Goal: Transaction & Acquisition: Purchase product/service

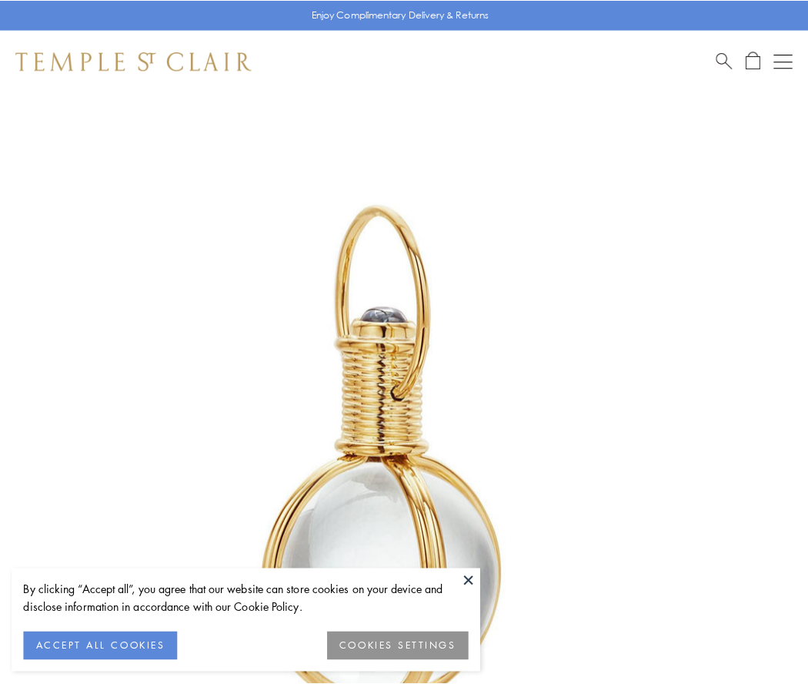
scroll to position [402, 0]
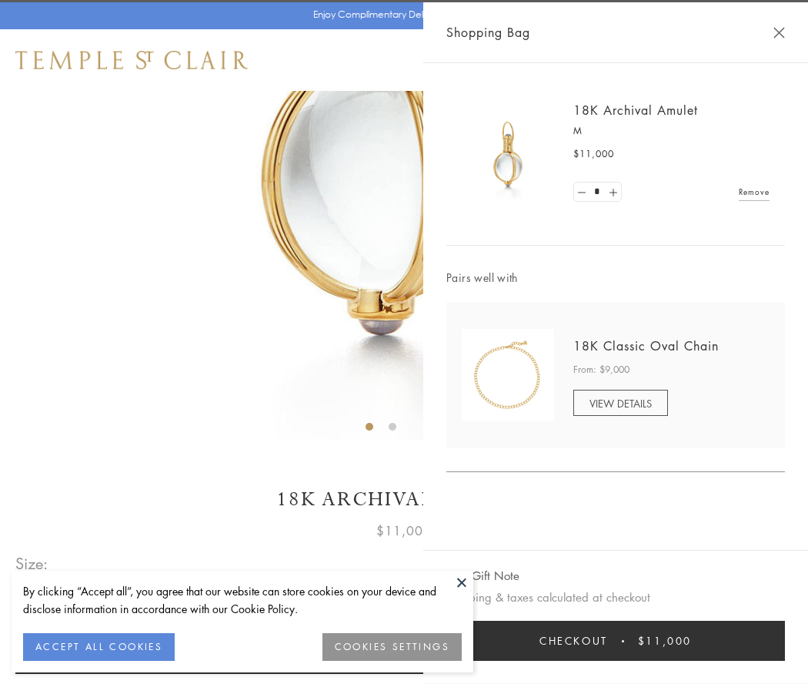
click at [616, 641] on button "Checkout $11,000" at bounding box center [616, 640] width 339 height 40
